Goal: Task Accomplishment & Management: Manage account settings

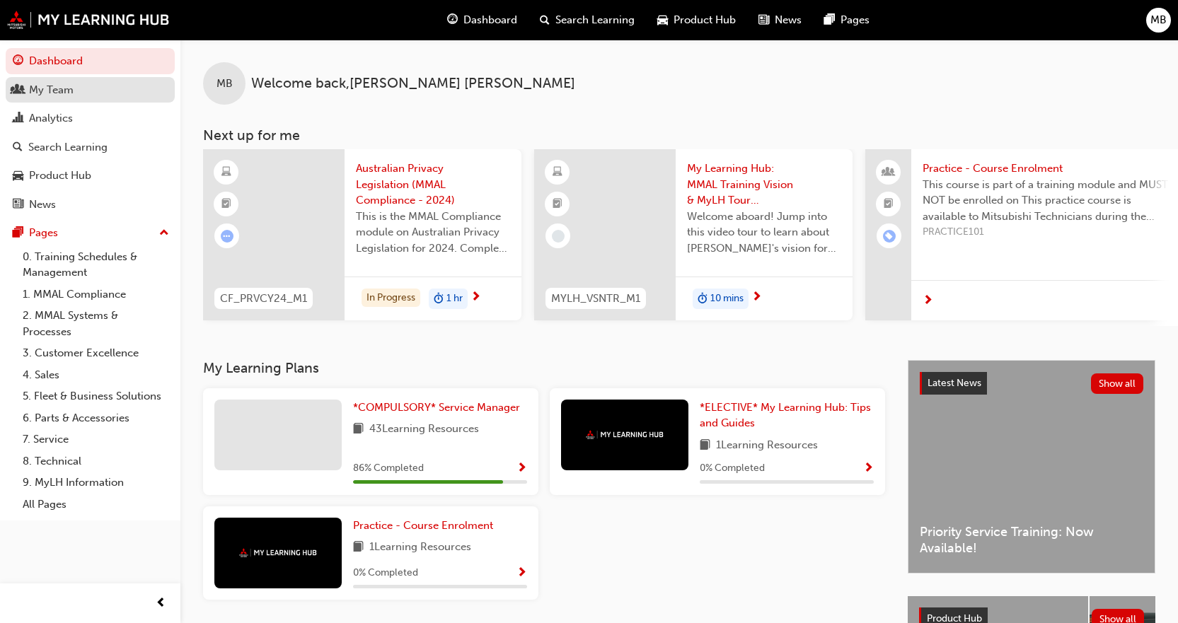
click at [98, 93] on div "My Team" at bounding box center [90, 90] width 155 height 18
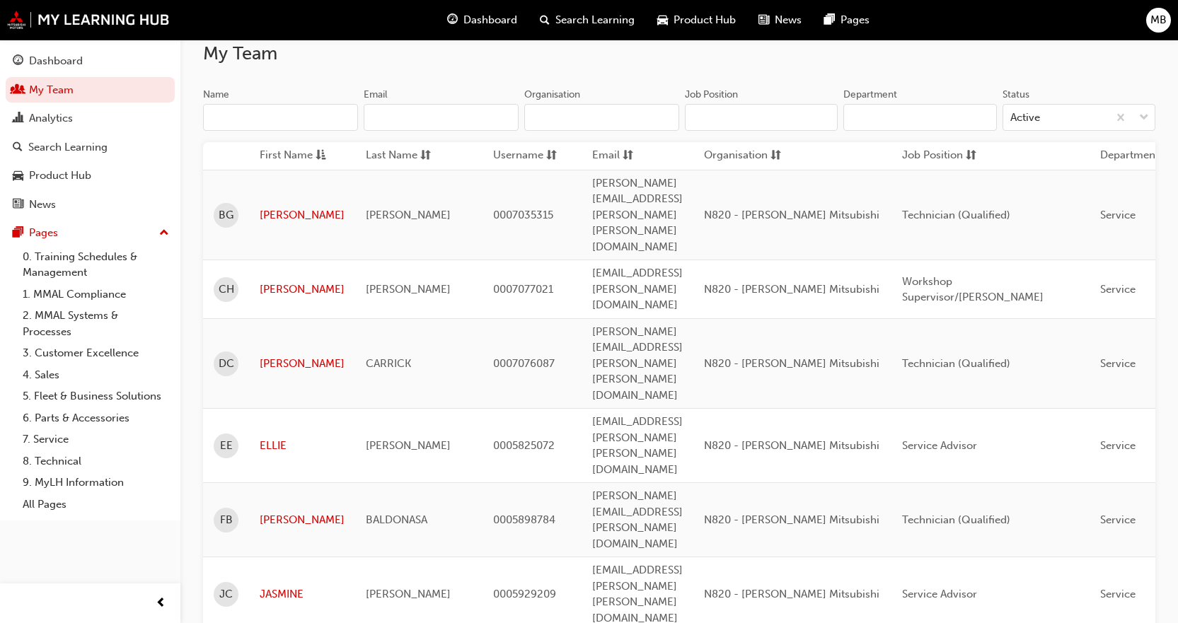
scroll to position [103, 0]
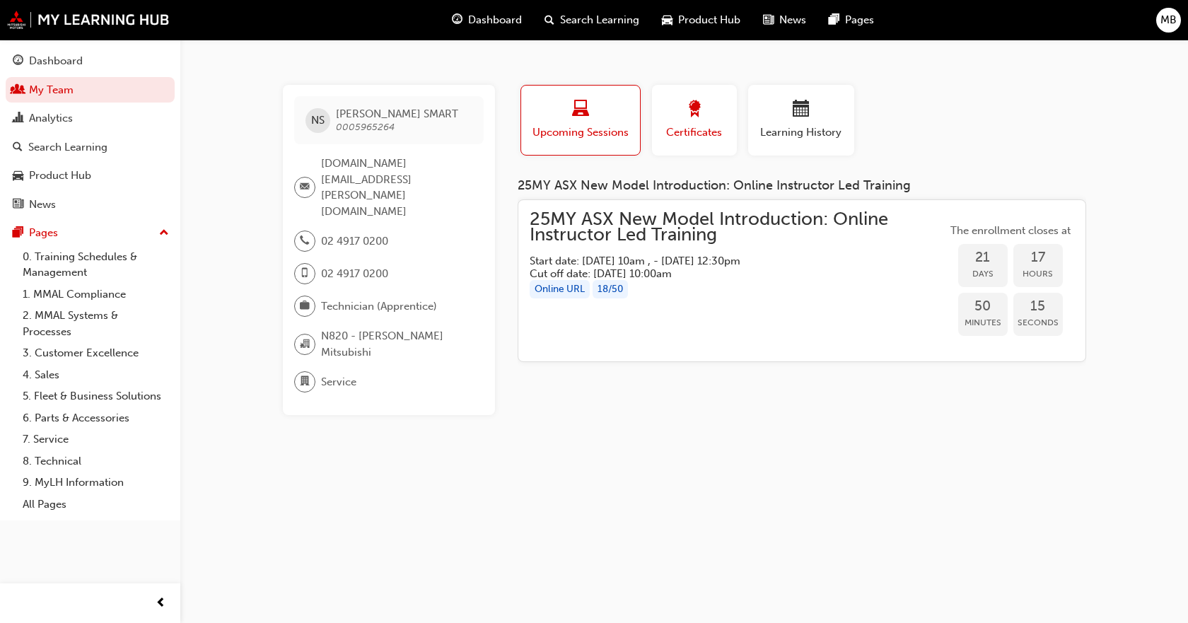
click at [722, 90] on button "Certificates" at bounding box center [694, 120] width 85 height 71
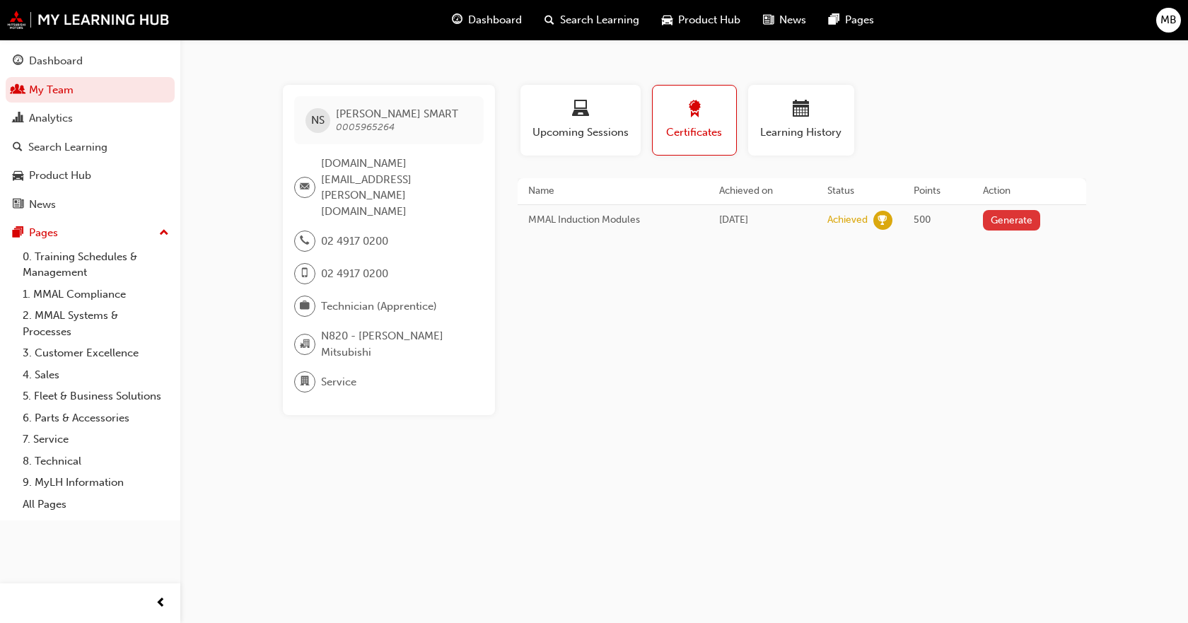
click at [1024, 212] on button "Generate" at bounding box center [1012, 220] width 58 height 21
click at [59, 112] on div "Analytics" at bounding box center [51, 118] width 44 height 16
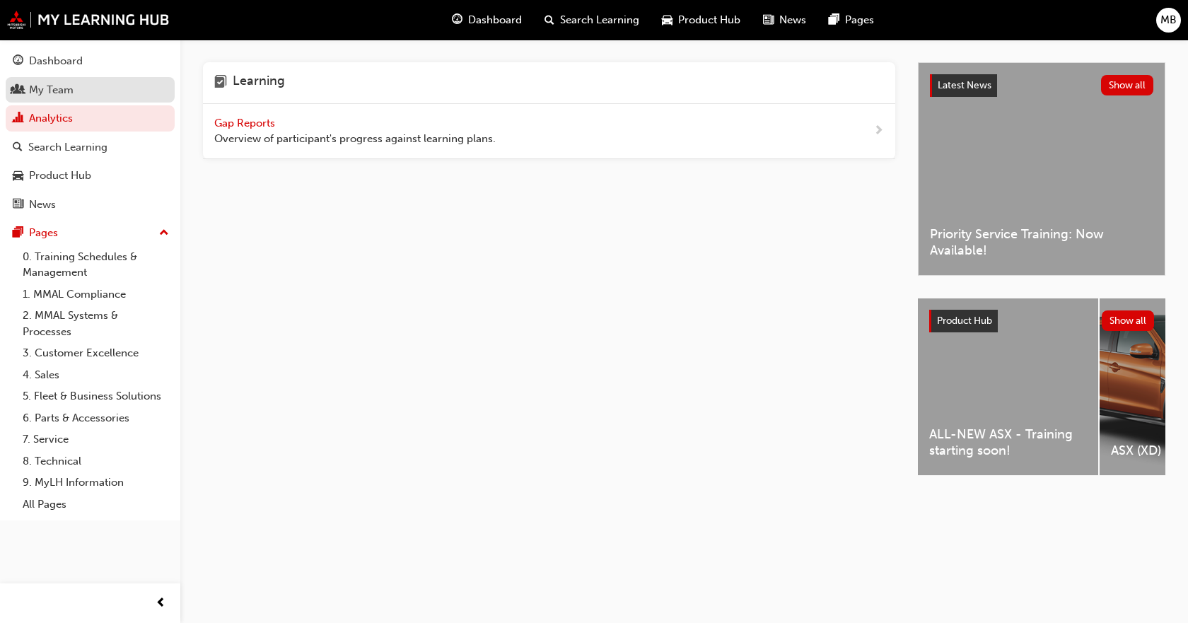
click at [112, 88] on div "My Team" at bounding box center [90, 90] width 155 height 18
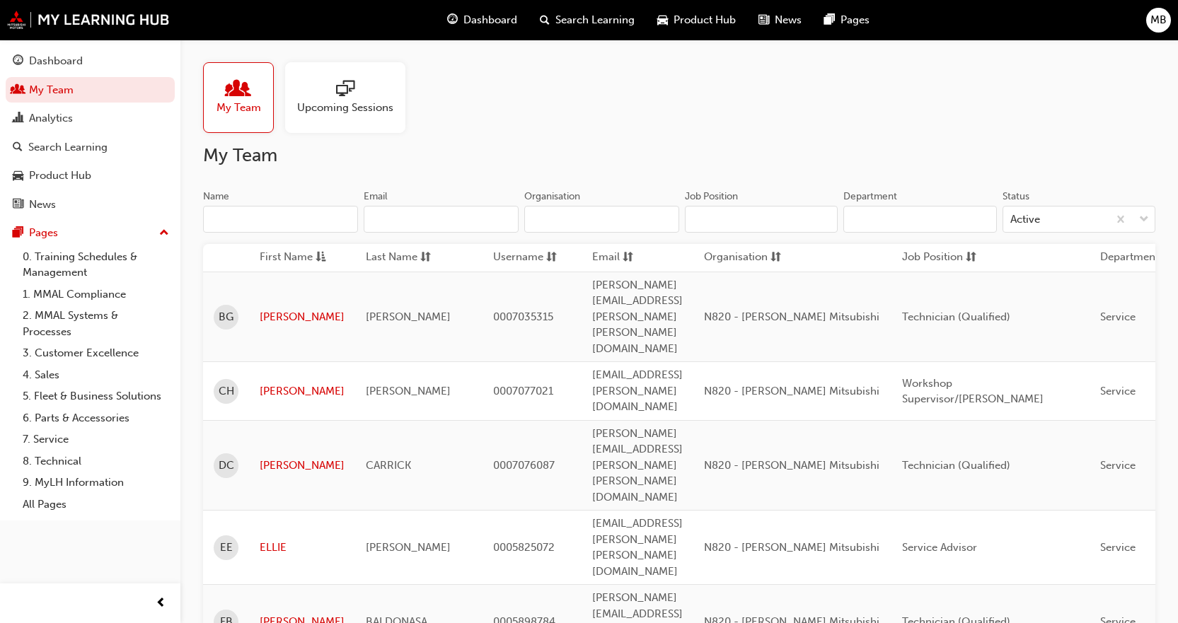
click at [490, 20] on span "Dashboard" at bounding box center [490, 20] width 54 height 16
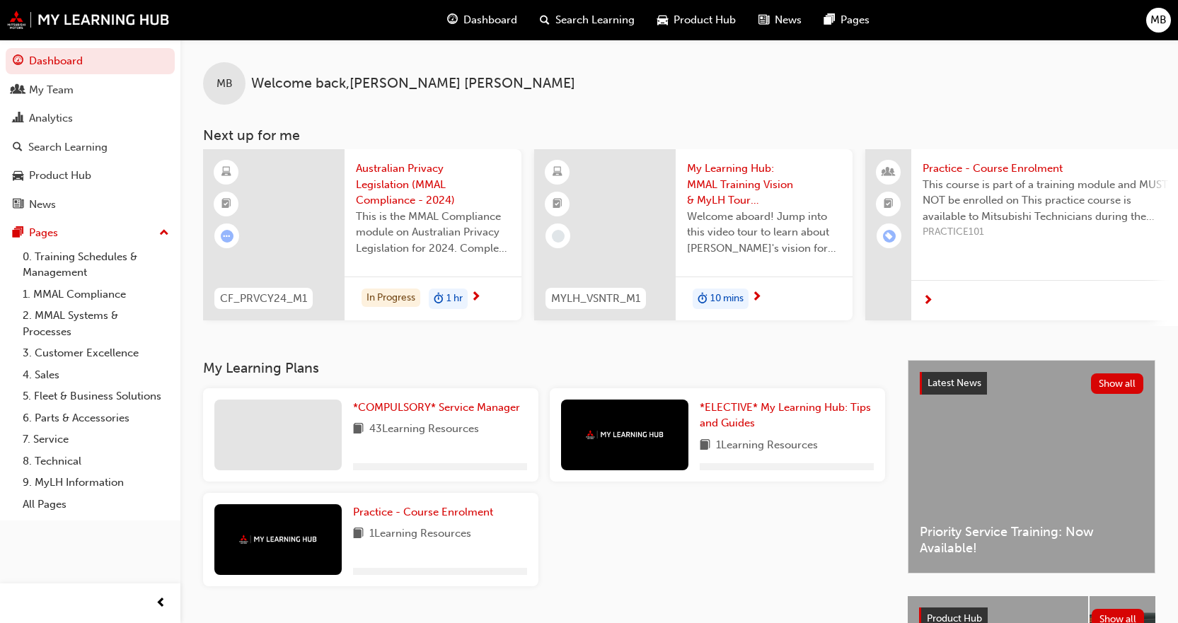
click at [597, 16] on span "Search Learning" at bounding box center [594, 20] width 79 height 16
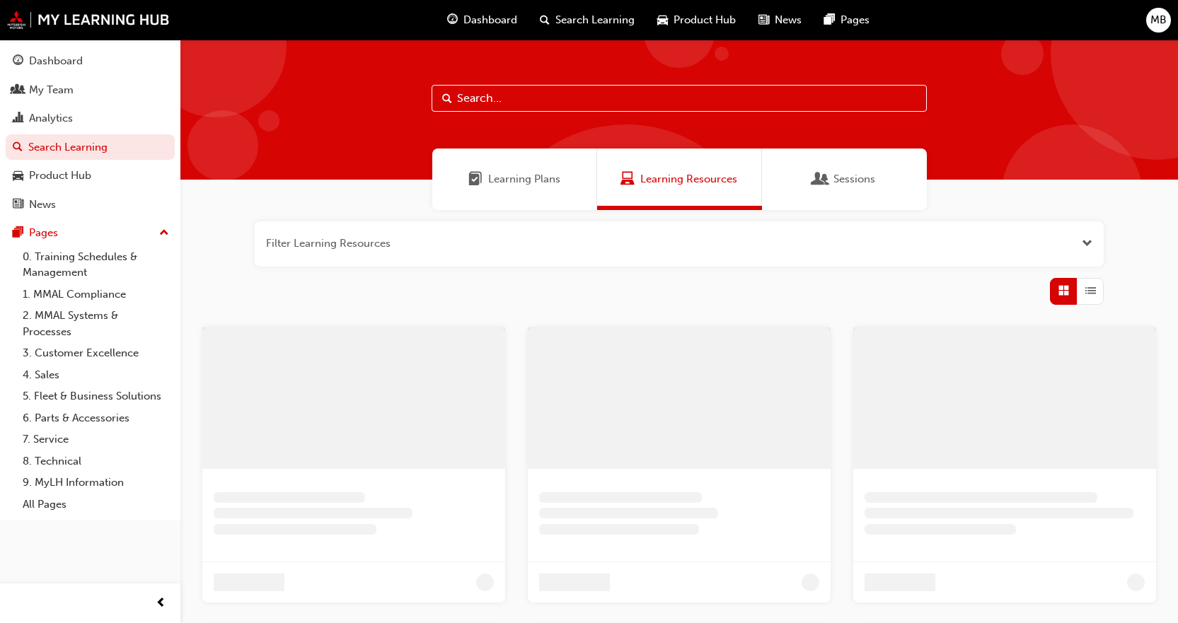
click at [531, 161] on div "Learning Plans" at bounding box center [514, 180] width 165 height 62
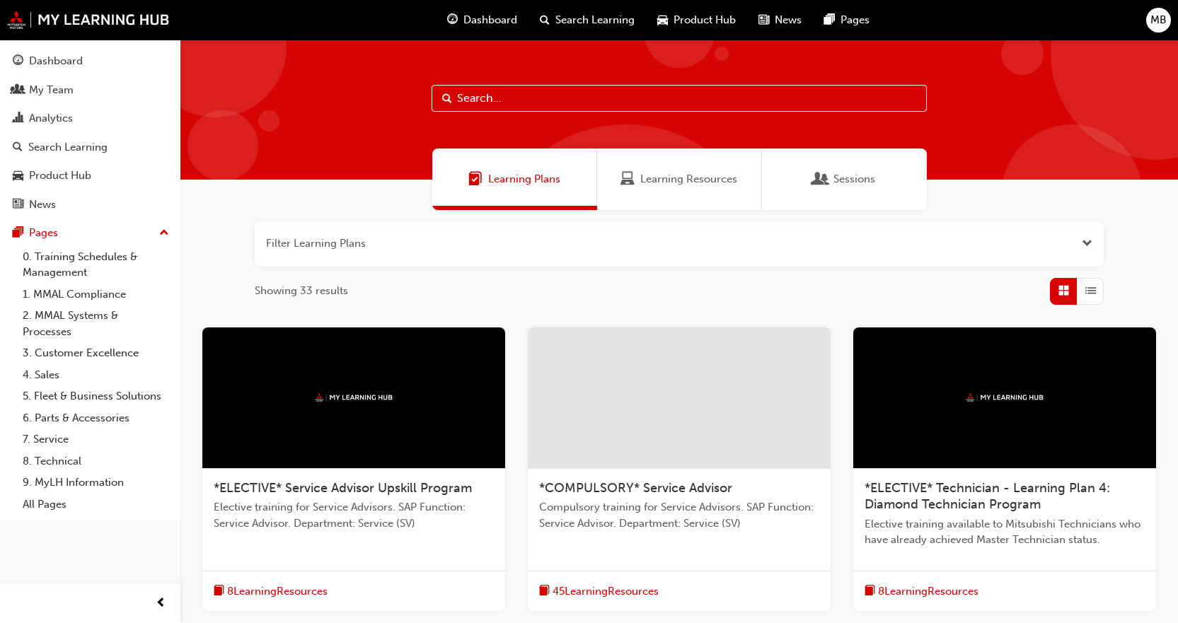
click at [520, 236] on button "button" at bounding box center [679, 243] width 849 height 45
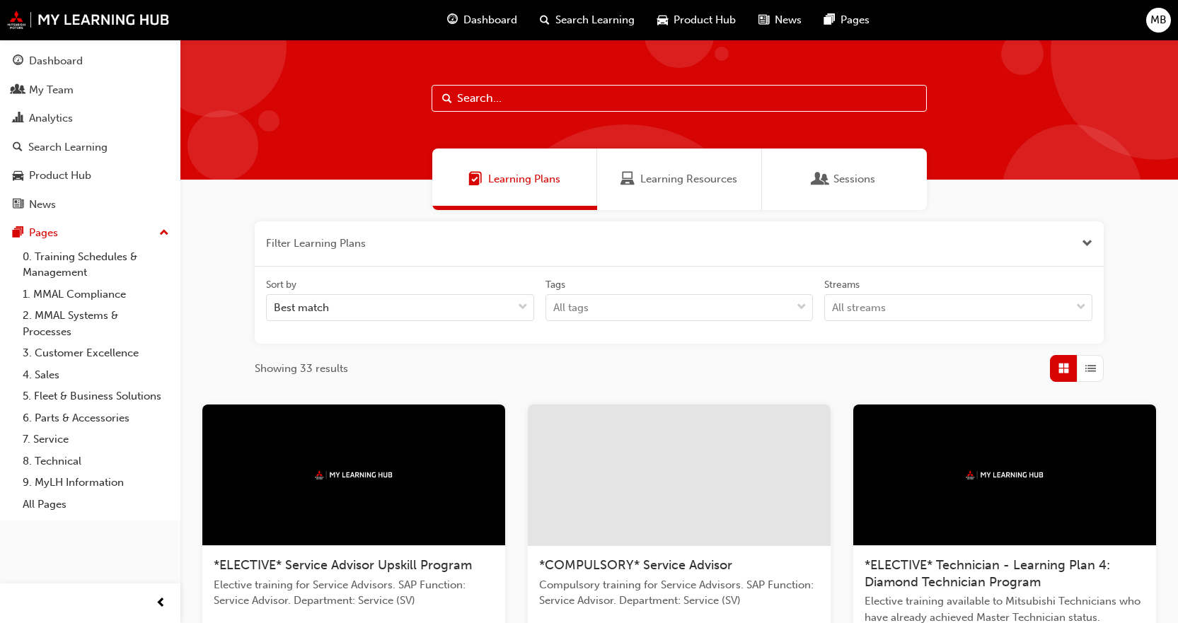
click at [658, 185] on span "Learning Resources" at bounding box center [688, 179] width 97 height 16
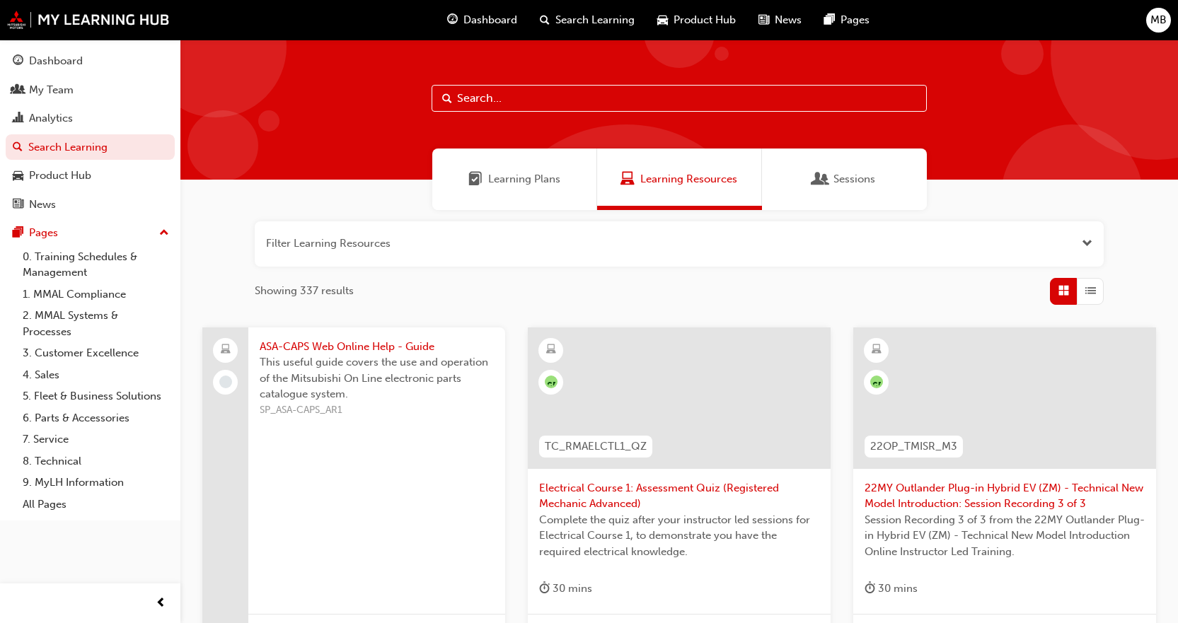
click at [656, 261] on button "button" at bounding box center [679, 243] width 849 height 45
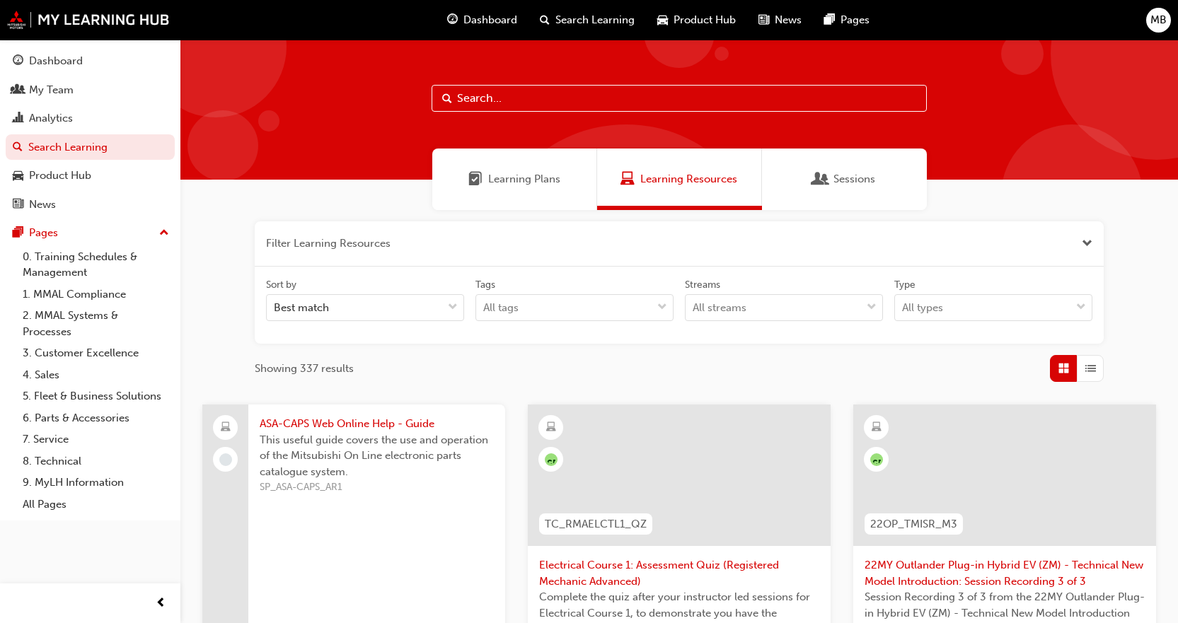
click at [577, 9] on div "Search Learning" at bounding box center [586, 20] width 117 height 29
click at [105, 111] on div "Analytics" at bounding box center [90, 119] width 155 height 18
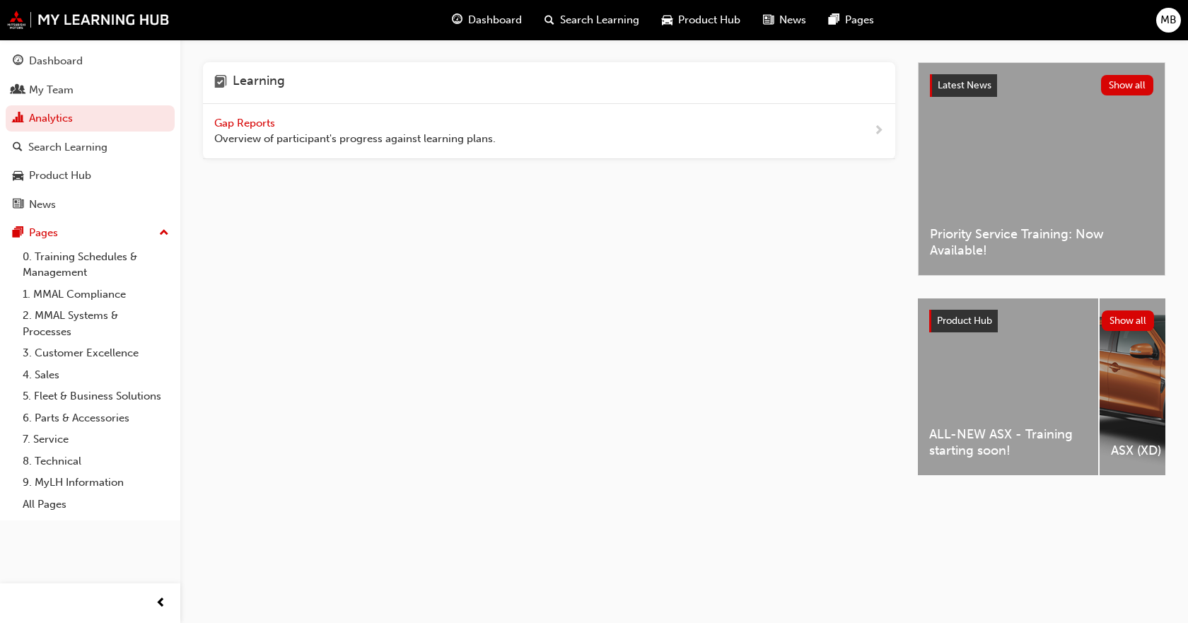
click at [274, 125] on span "Gap Reports" at bounding box center [246, 123] width 64 height 13
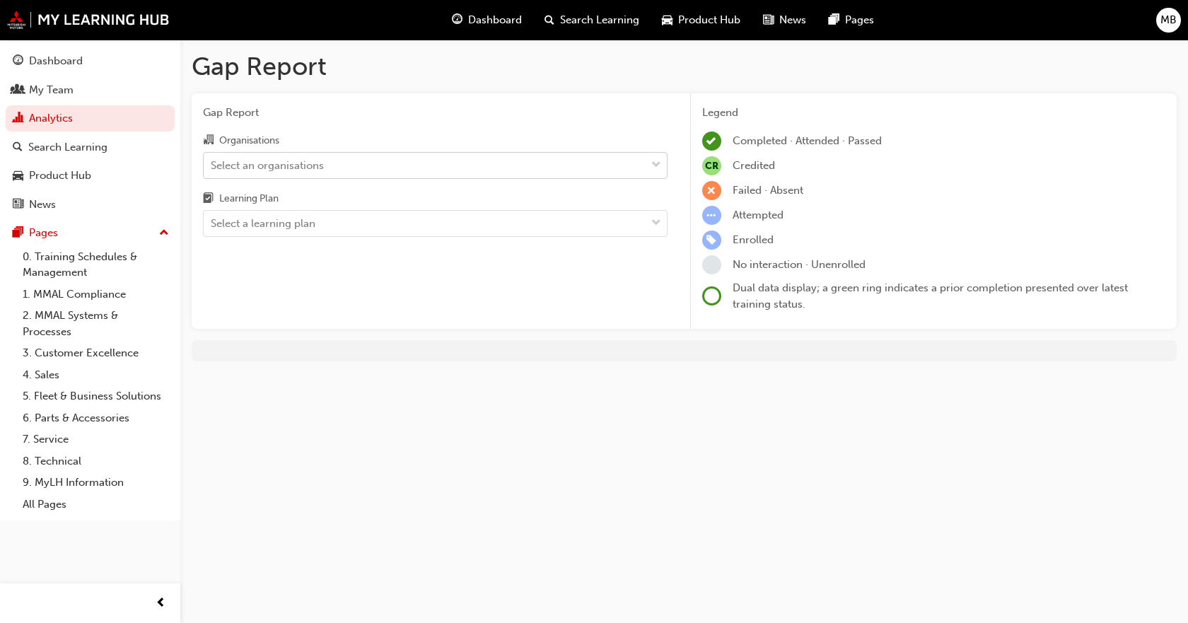
click at [423, 172] on div "Select an organisations" at bounding box center [425, 165] width 442 height 25
click at [212, 170] on input "Organisations Select an organisations" at bounding box center [211, 164] width 1 height 12
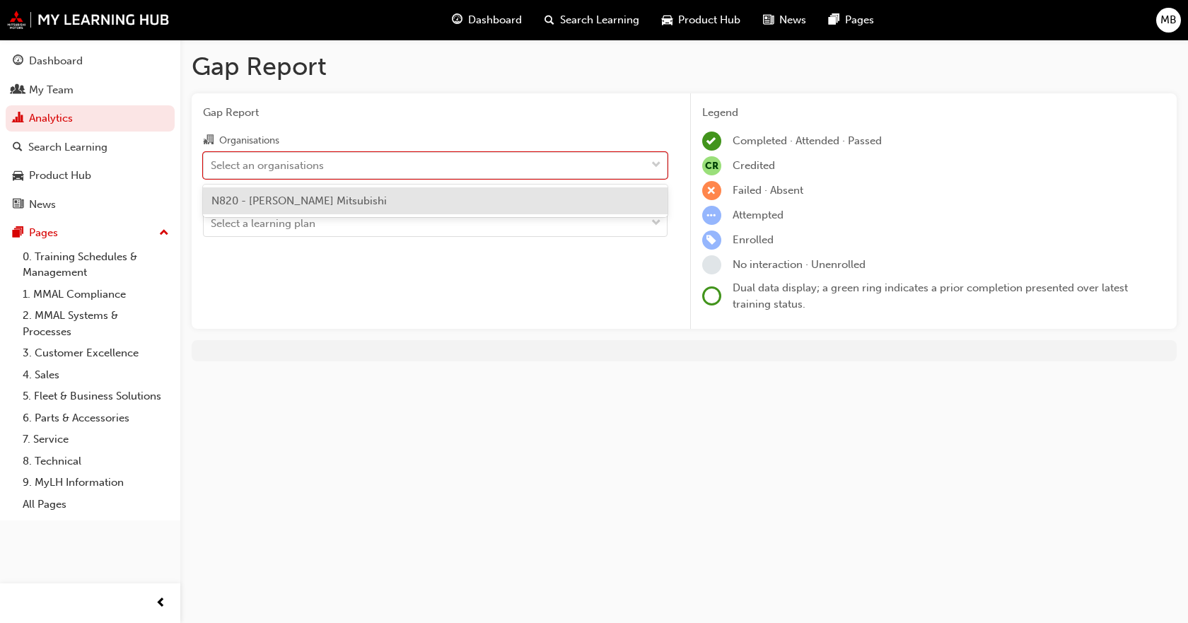
click at [417, 190] on div "N820 - [PERSON_NAME] Mitsubishi" at bounding box center [435, 201] width 465 height 28
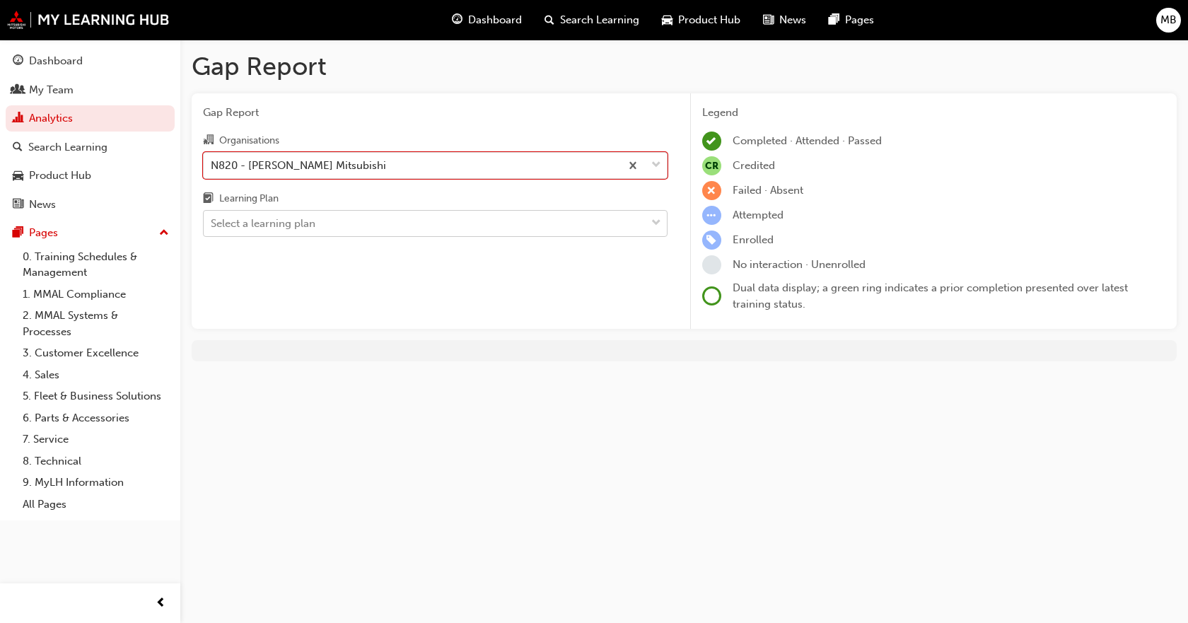
click at [400, 221] on div "Select a learning plan" at bounding box center [425, 224] width 442 height 25
click at [212, 221] on input "Learning Plan Select a learning plan" at bounding box center [211, 223] width 1 height 12
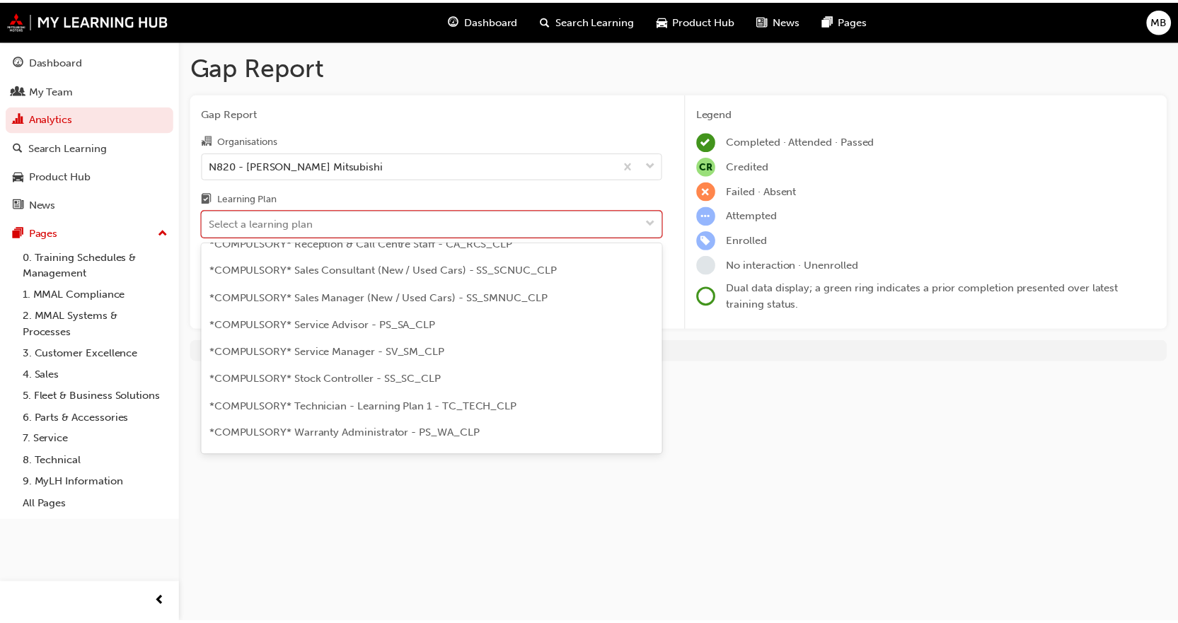
scroll to position [495, 0]
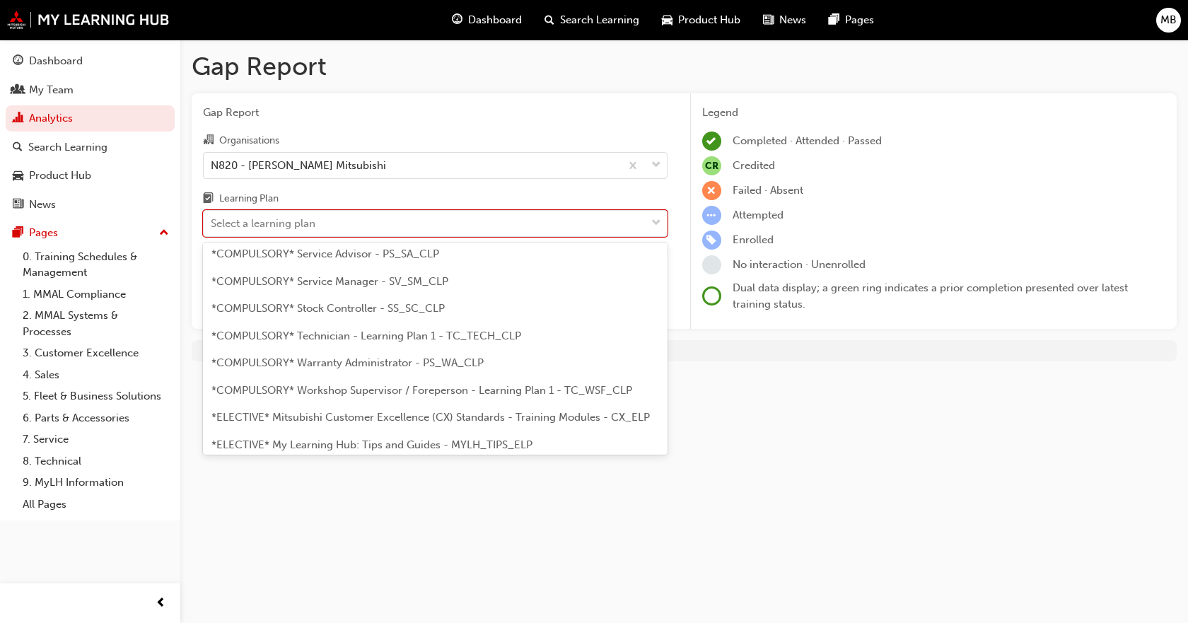
click at [405, 334] on span "*COMPULSORY* Technician - Learning Plan 1 - TC_TECH_CLP" at bounding box center [367, 336] width 310 height 13
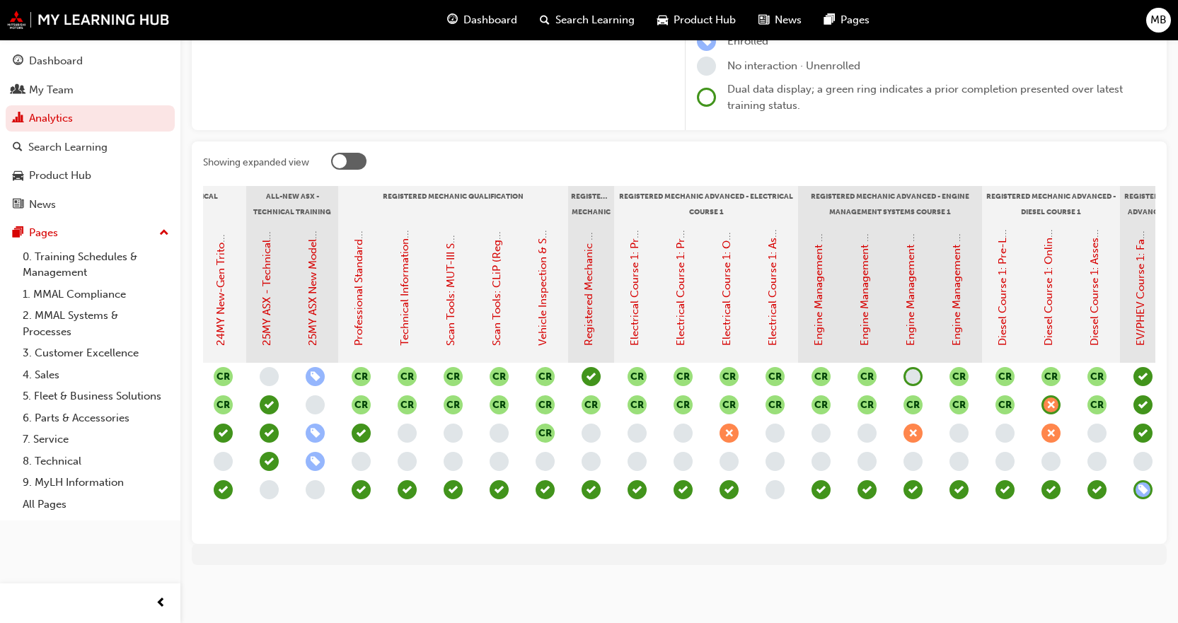
scroll to position [0, 749]
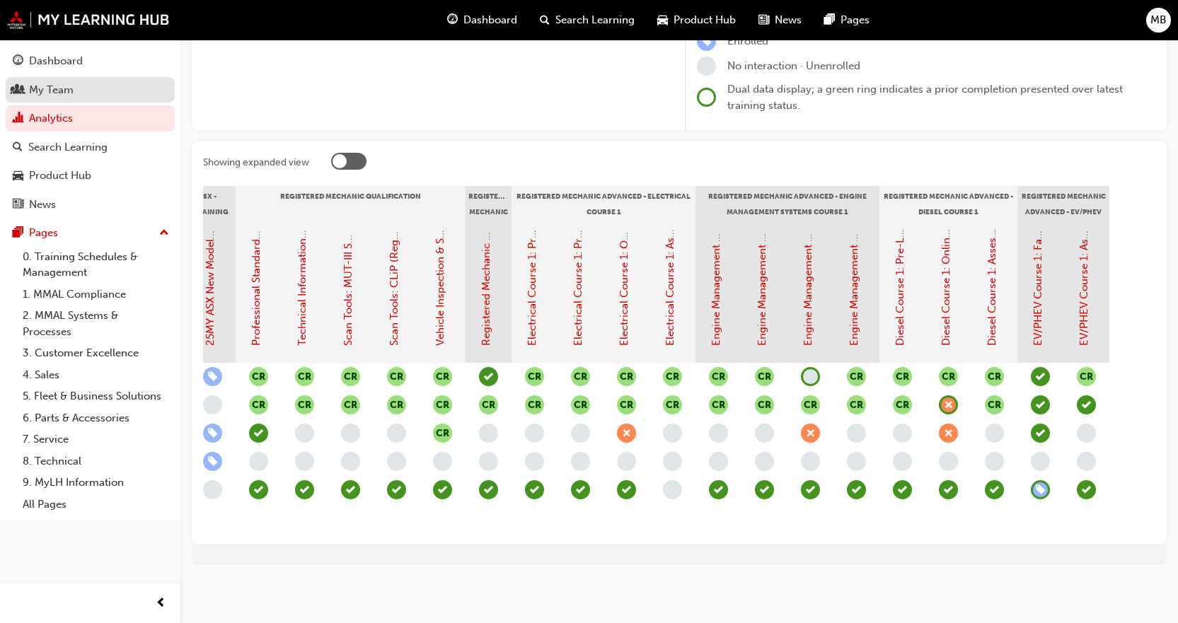
click at [71, 89] on div "My Team" at bounding box center [51, 90] width 45 height 16
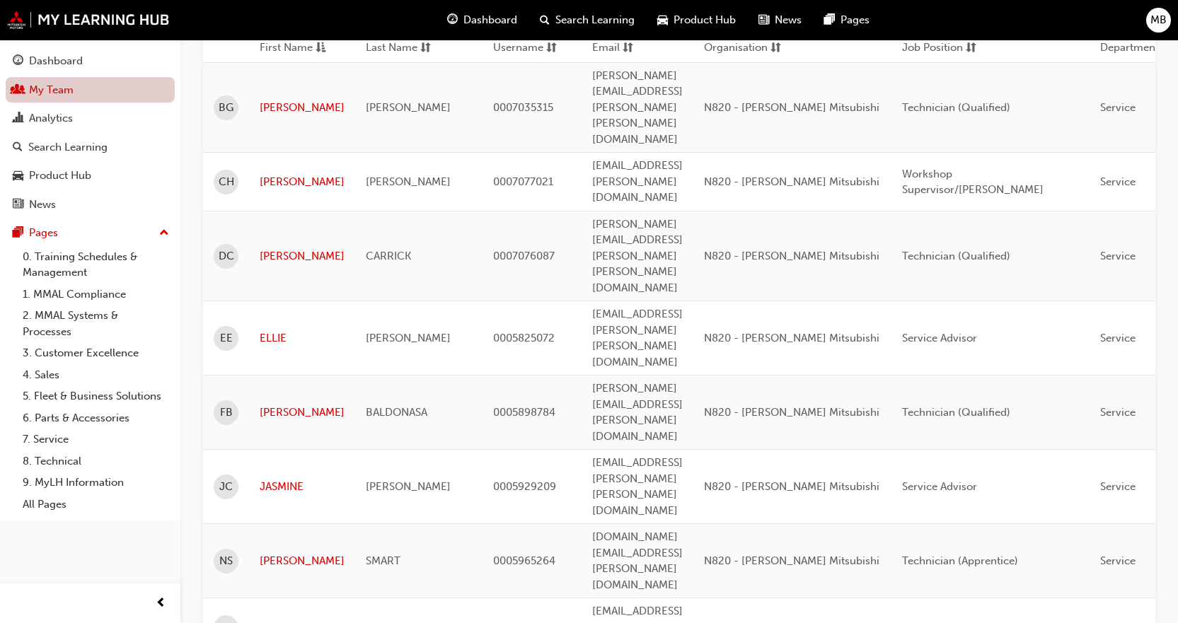
scroll to position [103, 0]
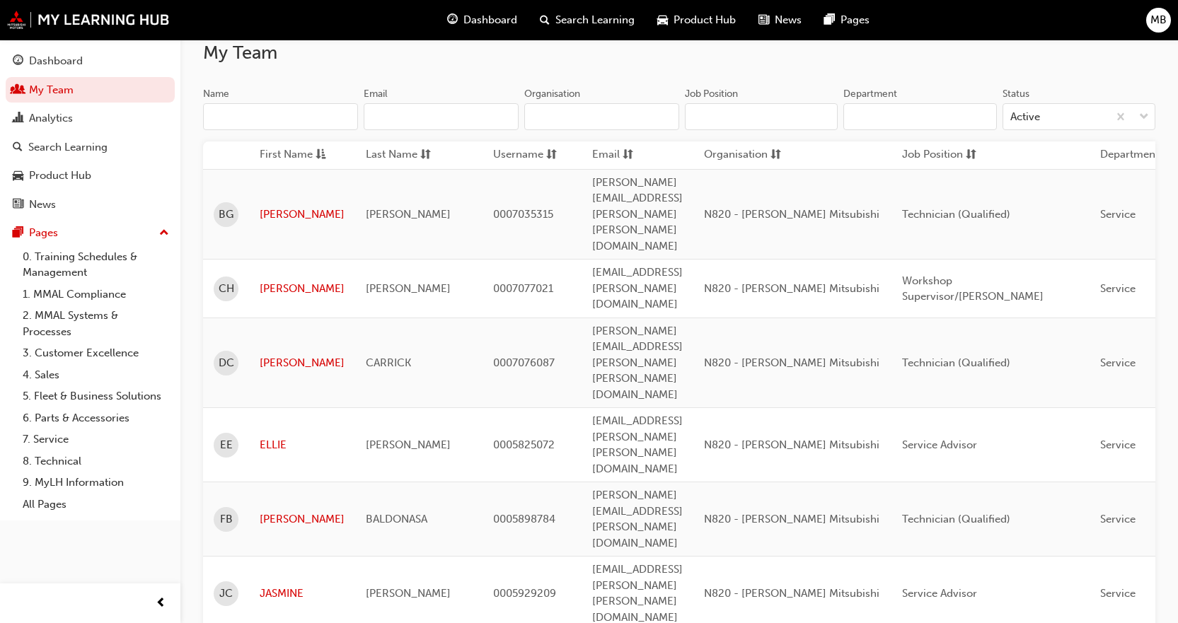
click at [289, 482] on td "[PERSON_NAME]" at bounding box center [302, 519] width 106 height 74
click at [291, 511] on link "[PERSON_NAME]" at bounding box center [302, 519] width 85 height 16
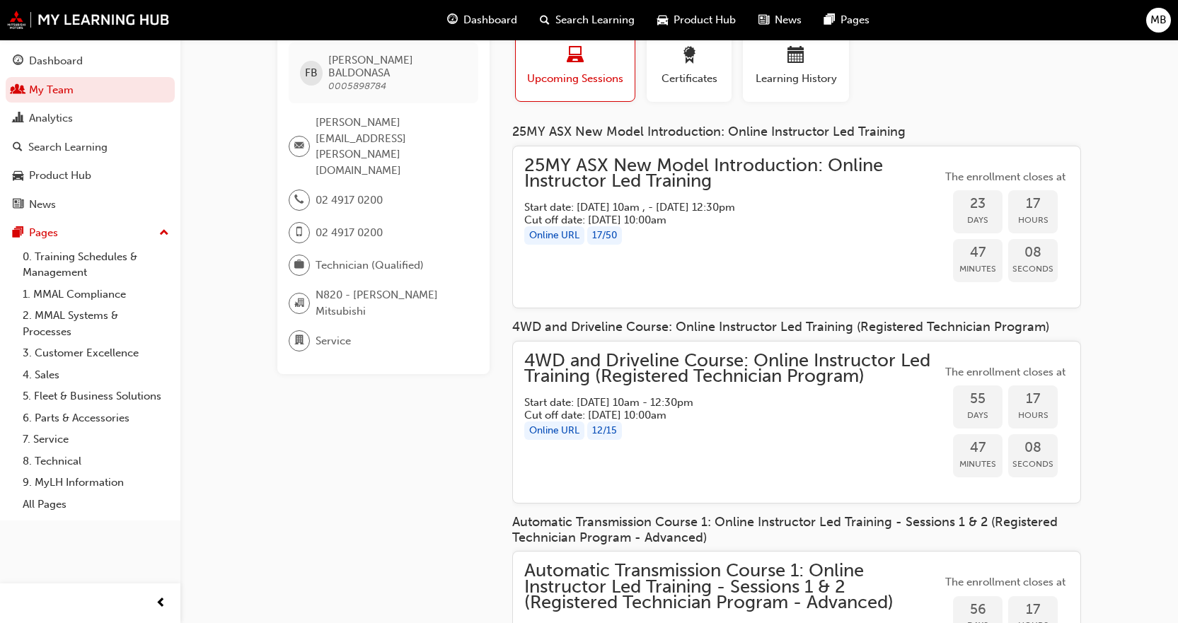
scroll to position [212, 0]
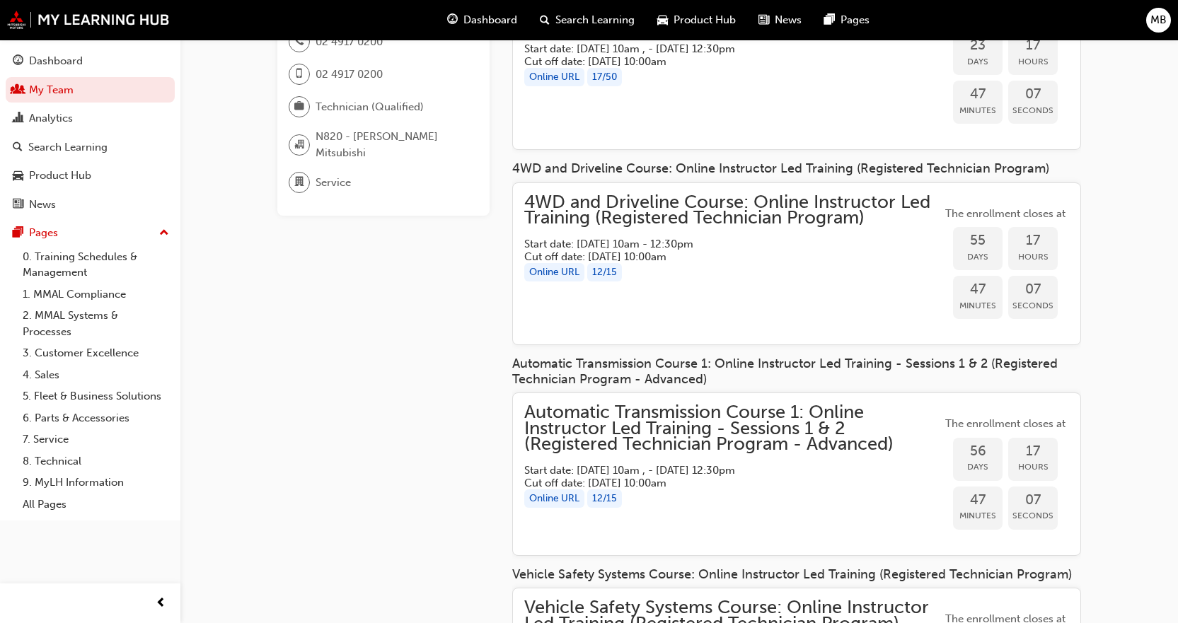
click at [806, 275] on div "Online URL 12 / 15" at bounding box center [732, 272] width 417 height 19
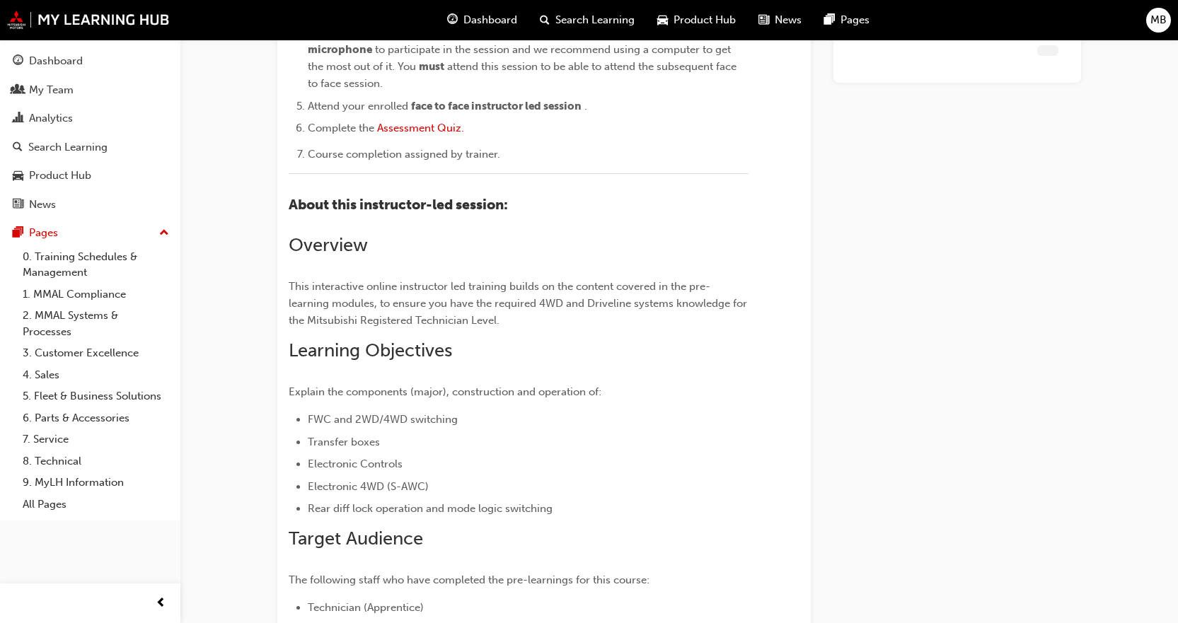
scroll to position [1511, 0]
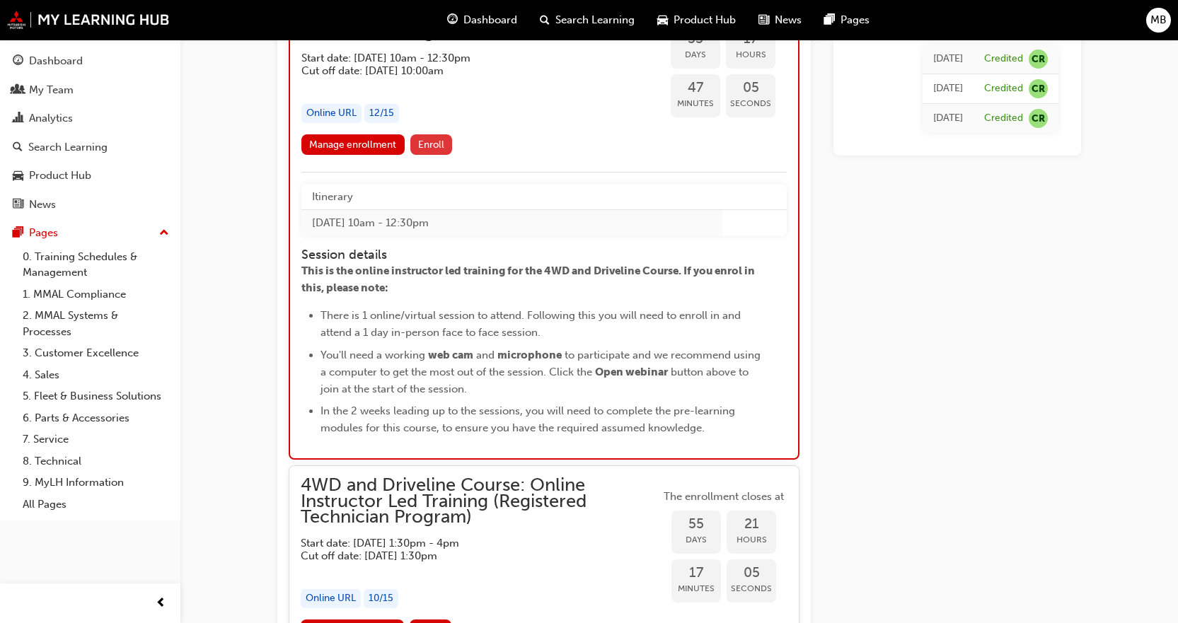
click at [440, 146] on span "Enroll" at bounding box center [431, 145] width 26 height 12
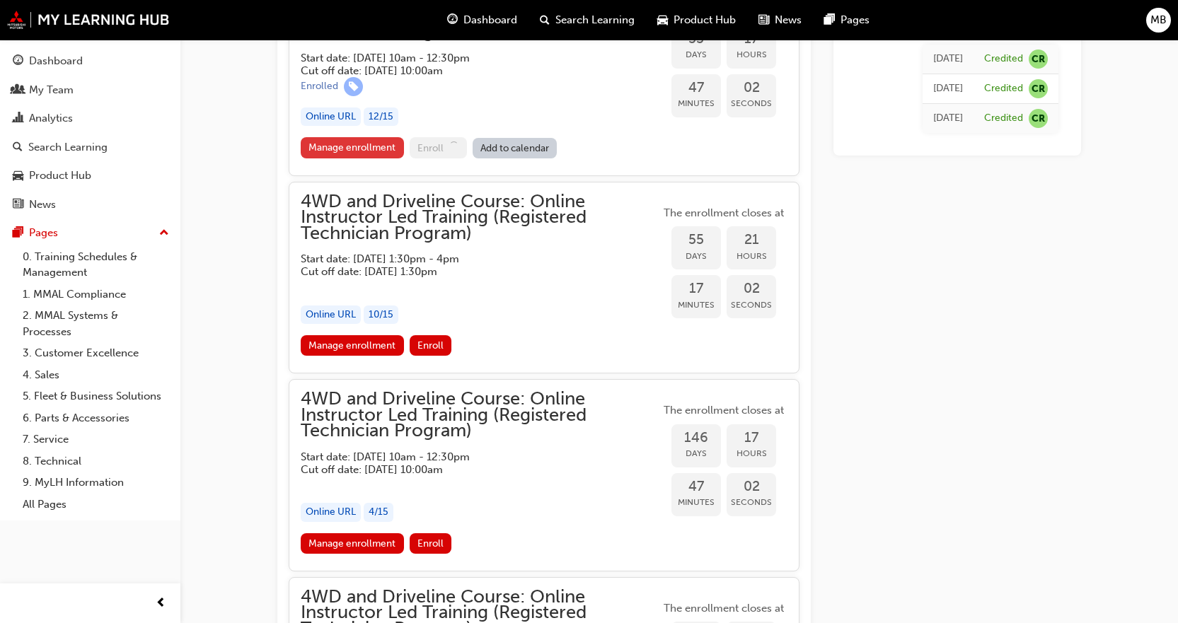
click at [372, 149] on link "Manage enrollment" at bounding box center [352, 147] width 103 height 21
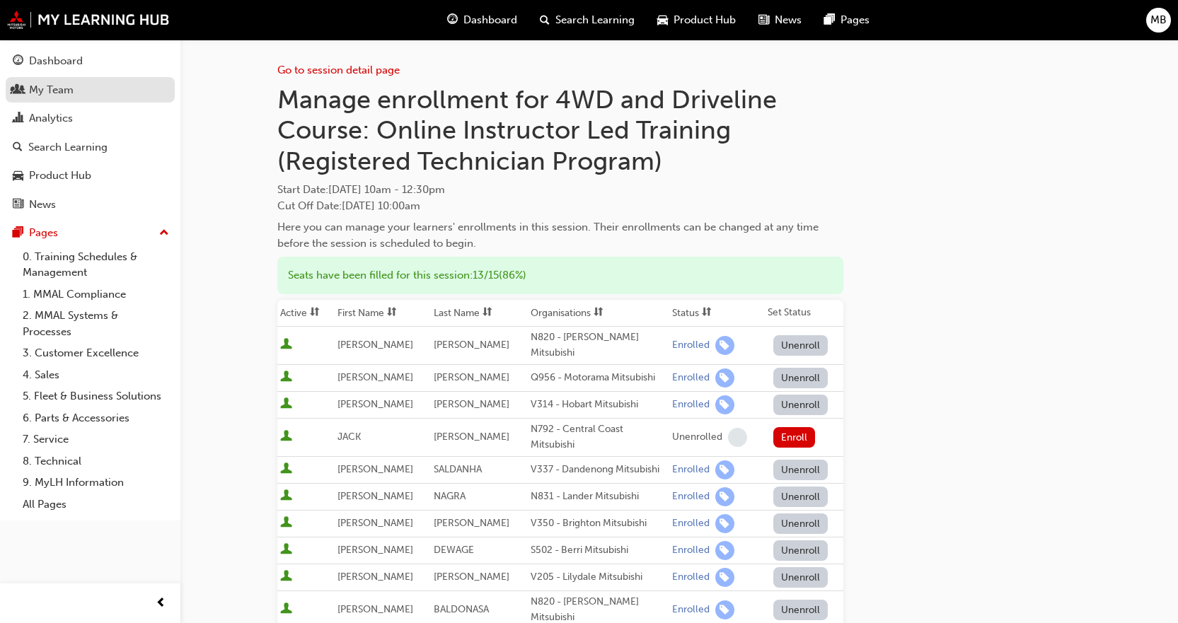
click at [65, 87] on div "My Team" at bounding box center [51, 90] width 45 height 16
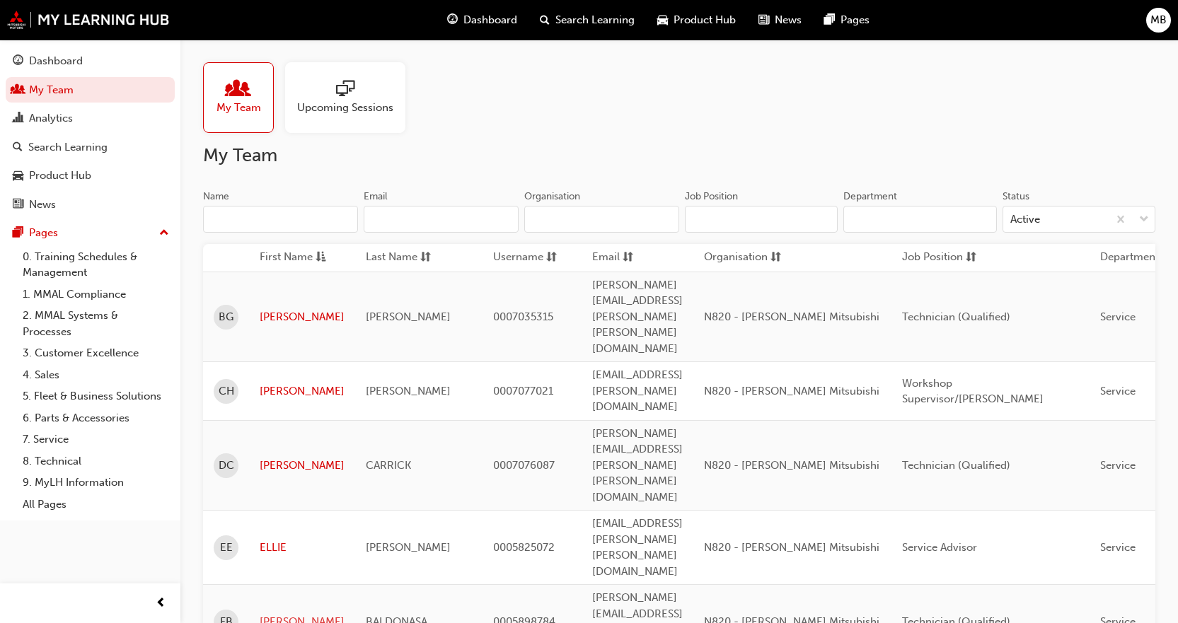
click at [274, 614] on link "[PERSON_NAME]" at bounding box center [302, 622] width 85 height 16
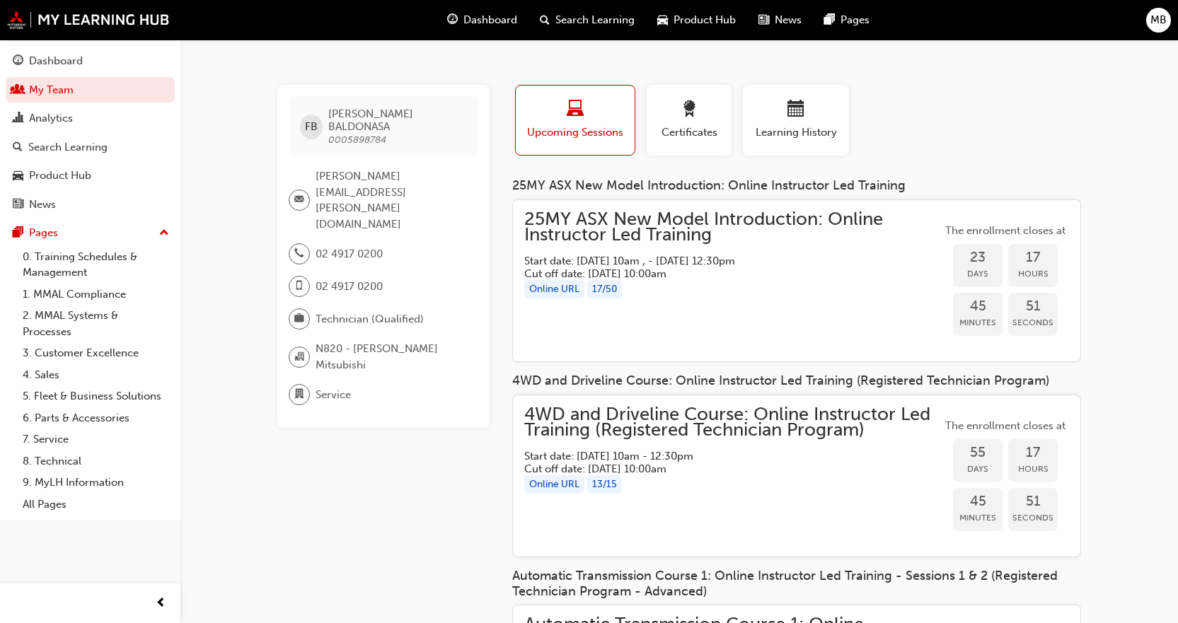
click at [699, 508] on div "4WD and Driveline Course: Online Instructor Led Training (Registered Technician…" at bounding box center [732, 476] width 417 height 139
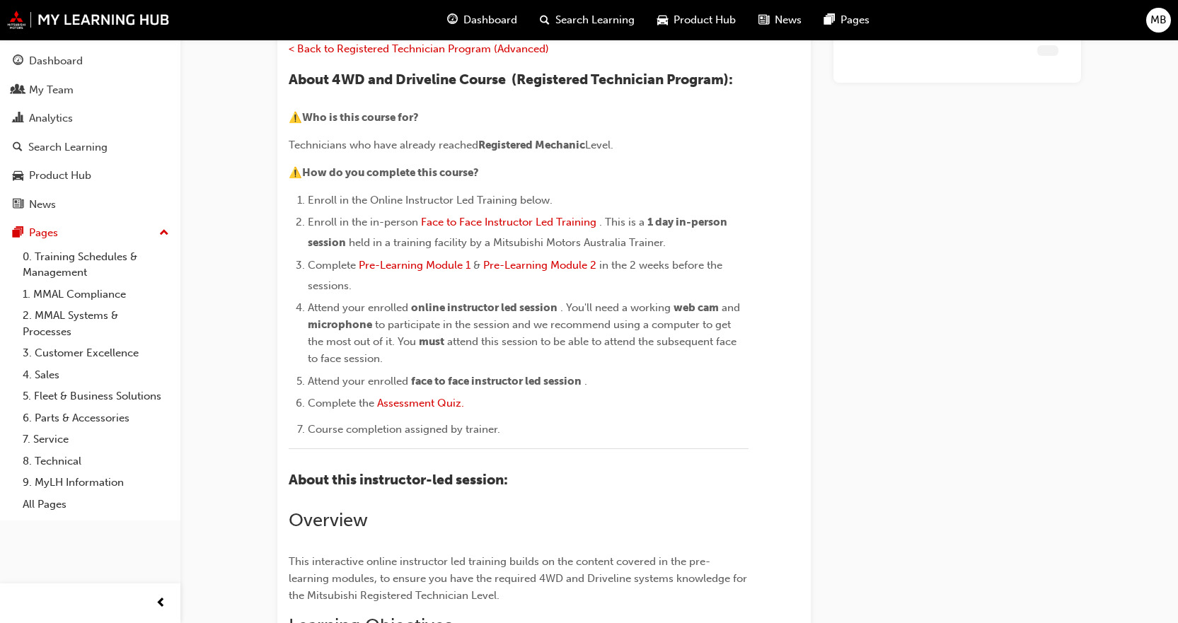
scroll to position [1539, 0]
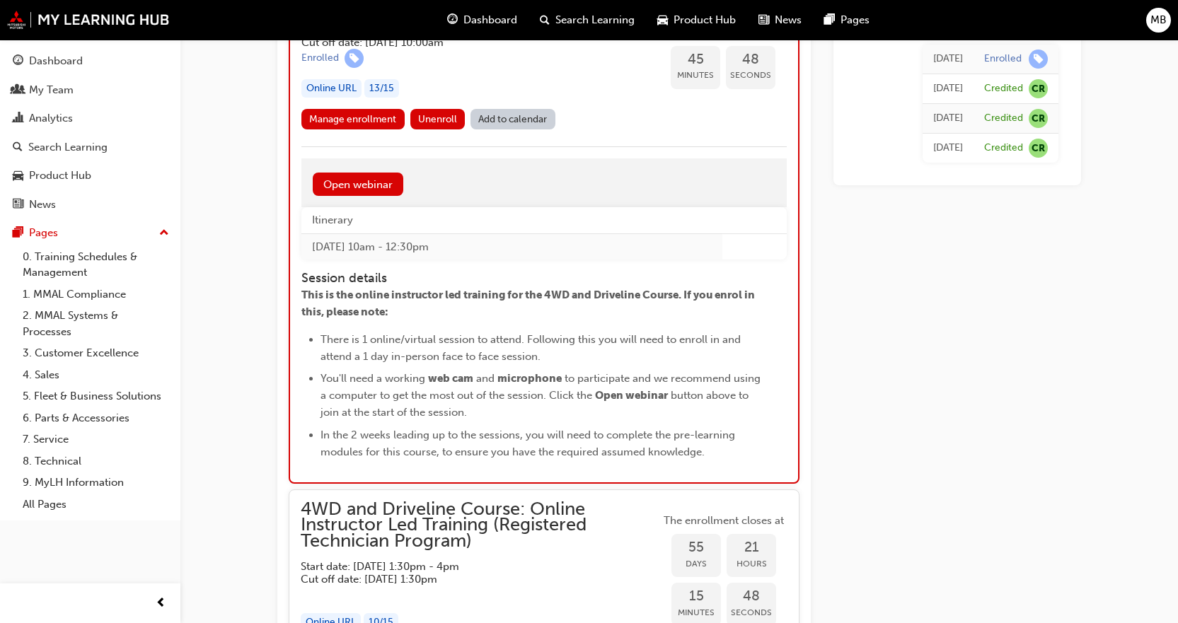
drag, startPoint x: 1012, startPoint y: 245, endPoint x: 1029, endPoint y: 253, distance: 19.6
